Goal: Transaction & Acquisition: Book appointment/travel/reservation

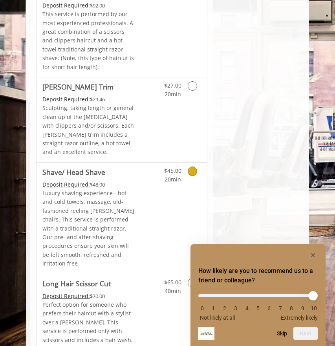
click at [191, 166] on icon "Grooming services" at bounding box center [192, 170] width 9 height 9
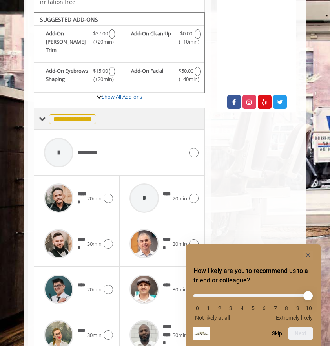
scroll to position [306, 0]
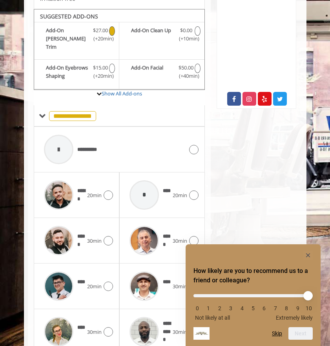
click at [111, 26] on icon "Shave/ Head Shave Add-onS" at bounding box center [112, 30] width 6 height 9
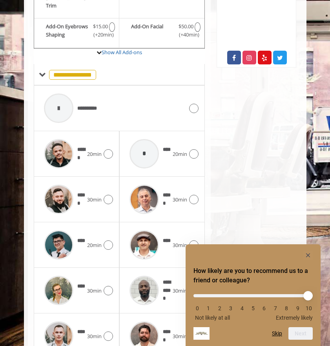
scroll to position [371, 0]
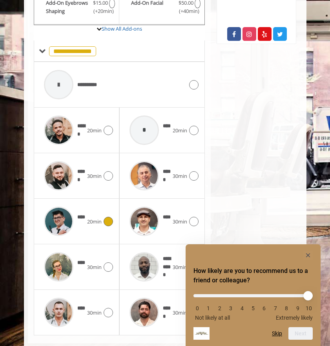
click at [87, 217] on span "20min" at bounding box center [94, 221] width 15 height 8
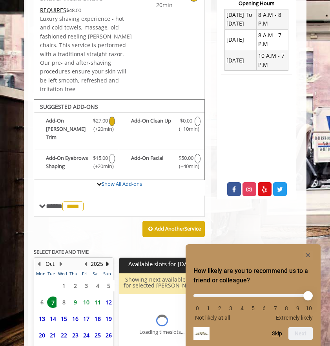
scroll to position [280, 0]
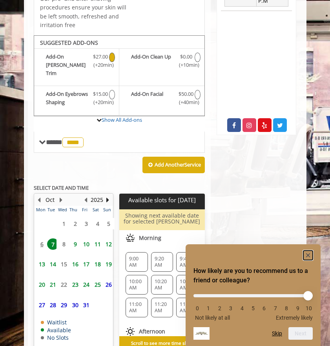
click at [306, 252] on rect "Hide survey" at bounding box center [307, 254] width 9 height 9
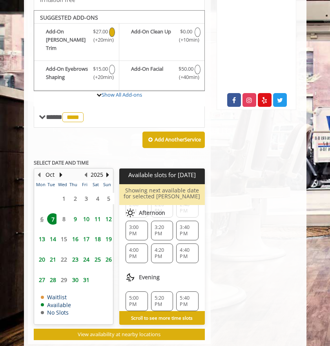
scroll to position [154, 0]
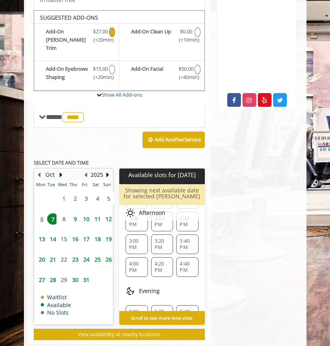
click at [138, 260] on span "4:00 PM" at bounding box center [136, 266] width 15 height 13
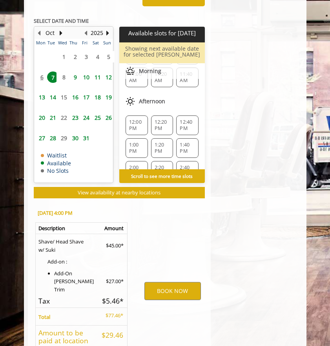
scroll to position [482, 0]
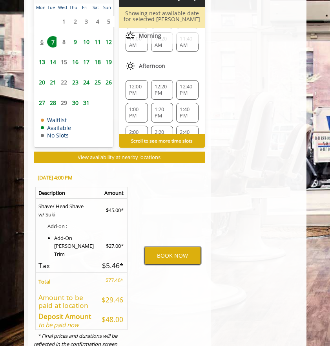
click at [163, 246] on button "BOOK NOW" at bounding box center [172, 255] width 56 height 18
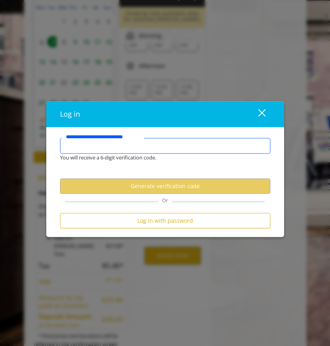
click at [136, 148] on input "**********" at bounding box center [165, 146] width 210 height 16
click at [92, 151] on input "**********" at bounding box center [165, 146] width 210 height 16
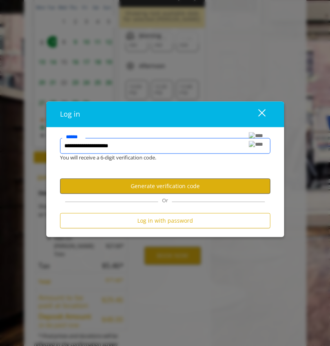
type input "**********"
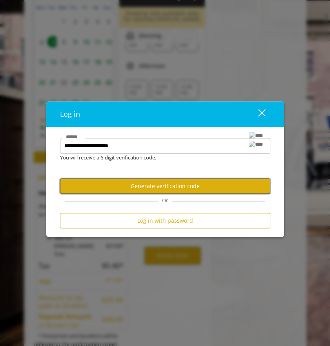
click at [153, 182] on button "Generate verification code" at bounding box center [165, 185] width 210 height 15
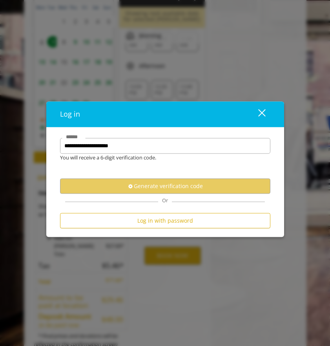
scroll to position [0, 0]
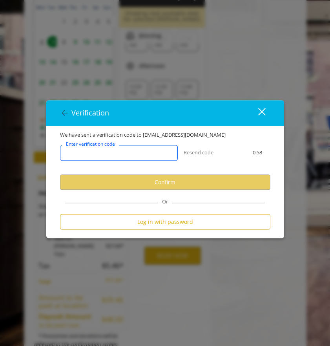
click at [127, 154] on input "Enter verification code" at bounding box center [119, 153] width 118 height 16
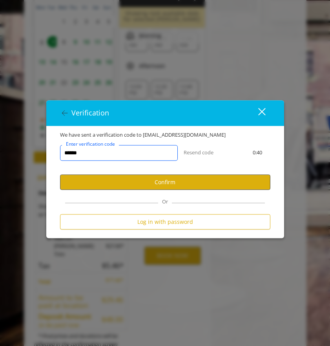
type input "******"
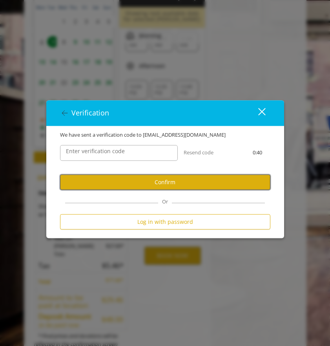
click at [173, 181] on button "Confirm" at bounding box center [165, 182] width 210 height 15
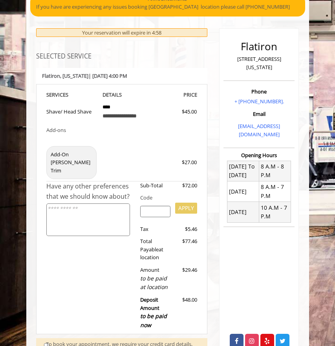
scroll to position [118, 0]
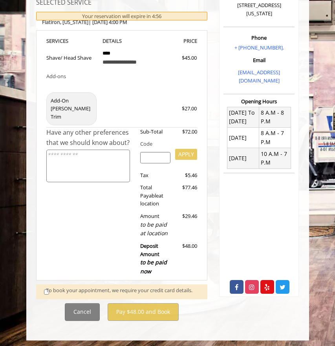
click at [46, 286] on div "To book your appointment, we require your credit card details." at bounding box center [122, 291] width 153 height 11
click at [47, 286] on div "To book your appointment, we require your credit card details." at bounding box center [122, 291] width 153 height 11
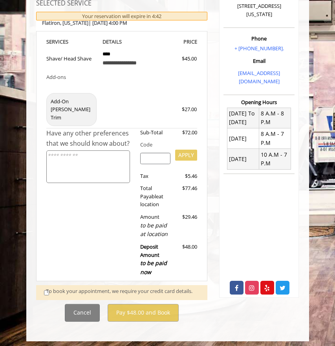
click at [47, 287] on div "To book your appointment, we require your credit card details." at bounding box center [122, 292] width 153 height 11
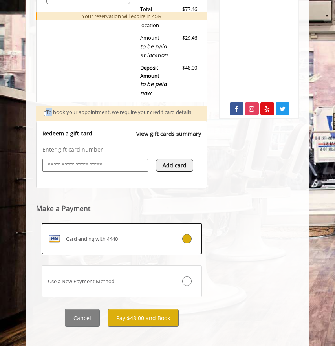
scroll to position [302, 0]
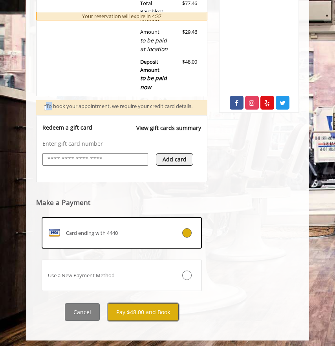
click at [140, 306] on button "Pay $48.00 and Book" at bounding box center [142, 312] width 71 height 18
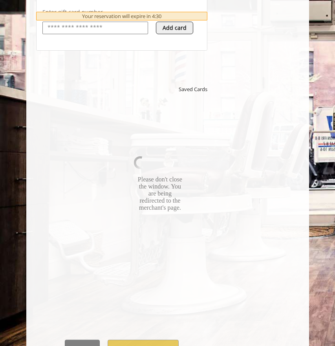
scroll to position [470, 0]
